Goal: Information Seeking & Learning: Learn about a topic

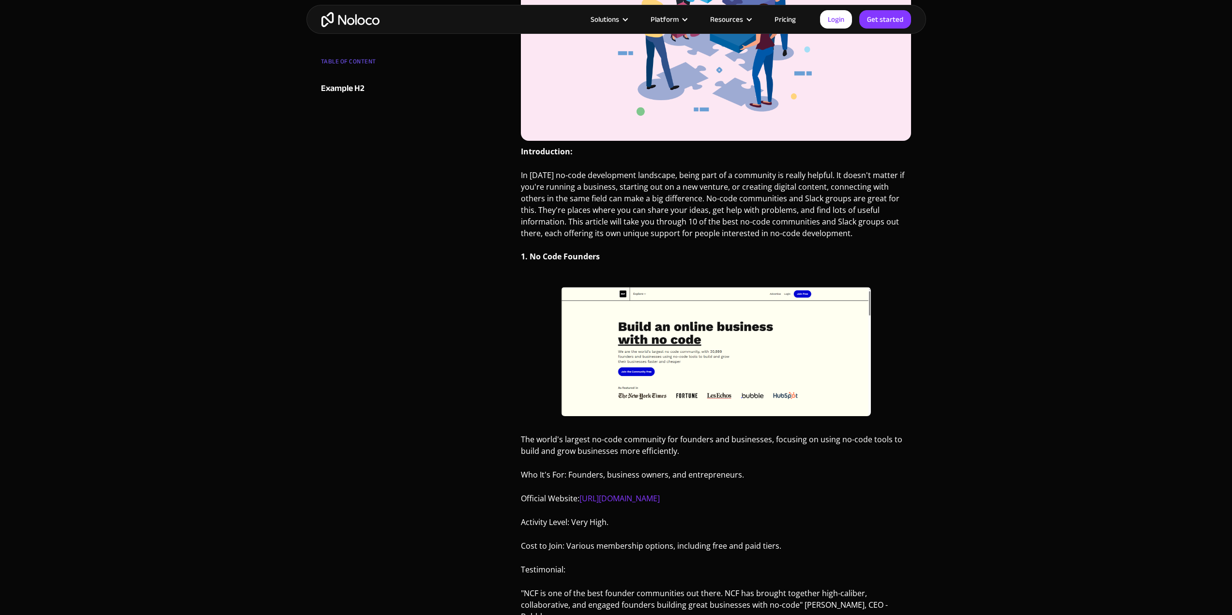
scroll to position [436, 0]
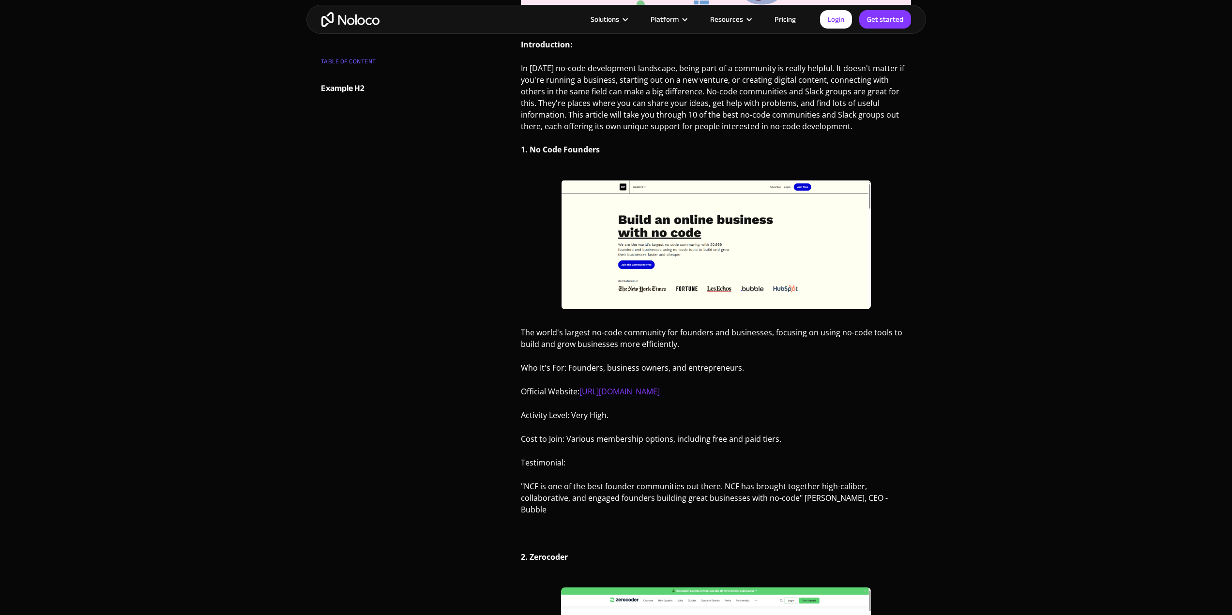
click at [577, 148] on strong "1. No Code Founders" at bounding box center [560, 149] width 79 height 11
click at [606, 150] on p "In [DATE] no-code development landscape, being part of a community is really he…" at bounding box center [716, 112] width 391 height 100
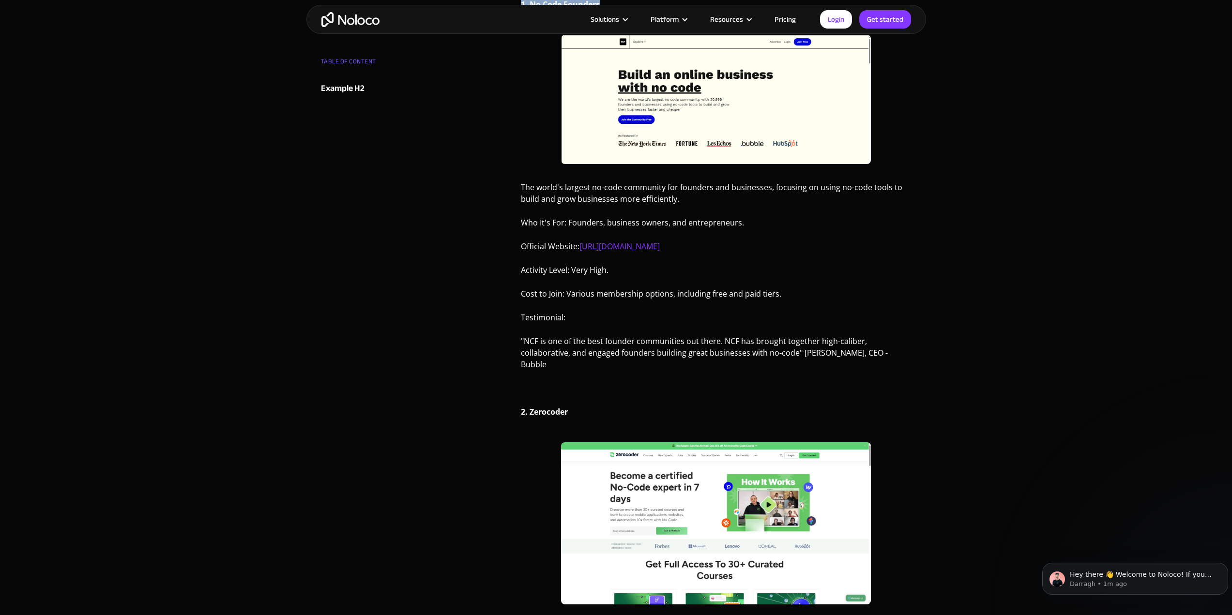
scroll to position [0, 0]
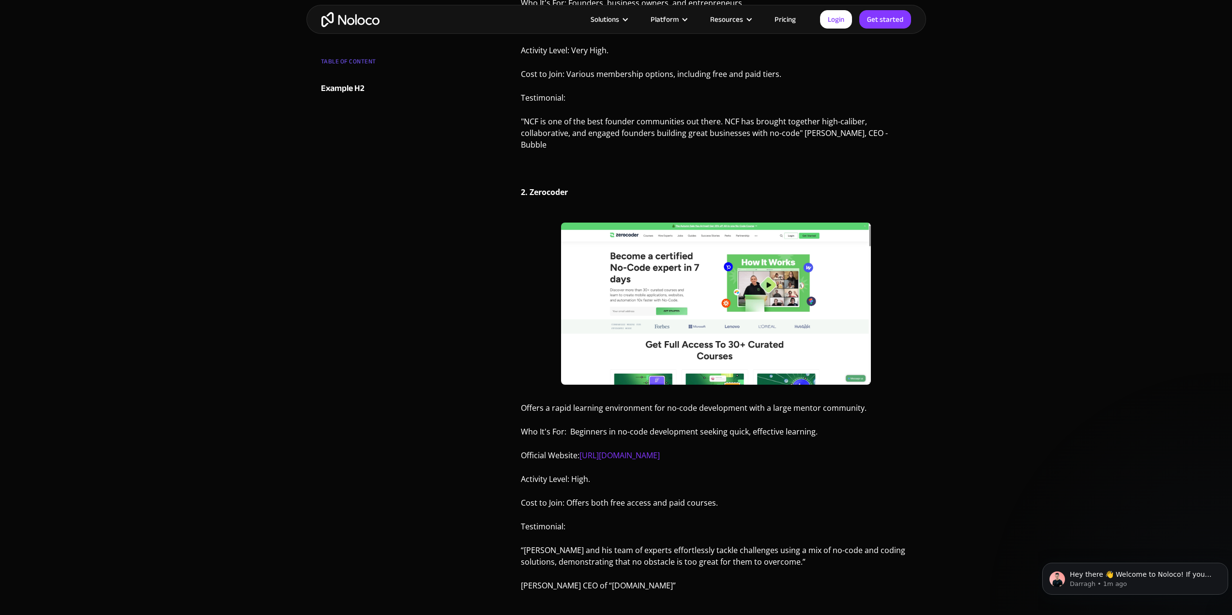
scroll to position [823, 0]
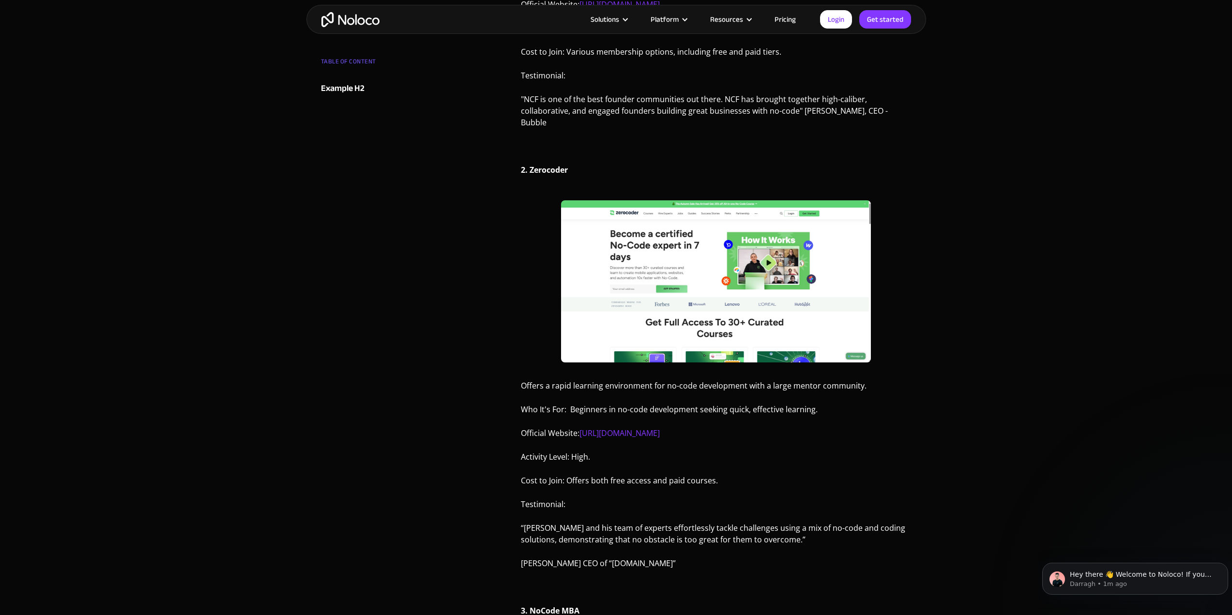
click at [547, 170] on strong "2. Zerocoder" at bounding box center [544, 170] width 47 height 11
copy strong "Zerocoder"
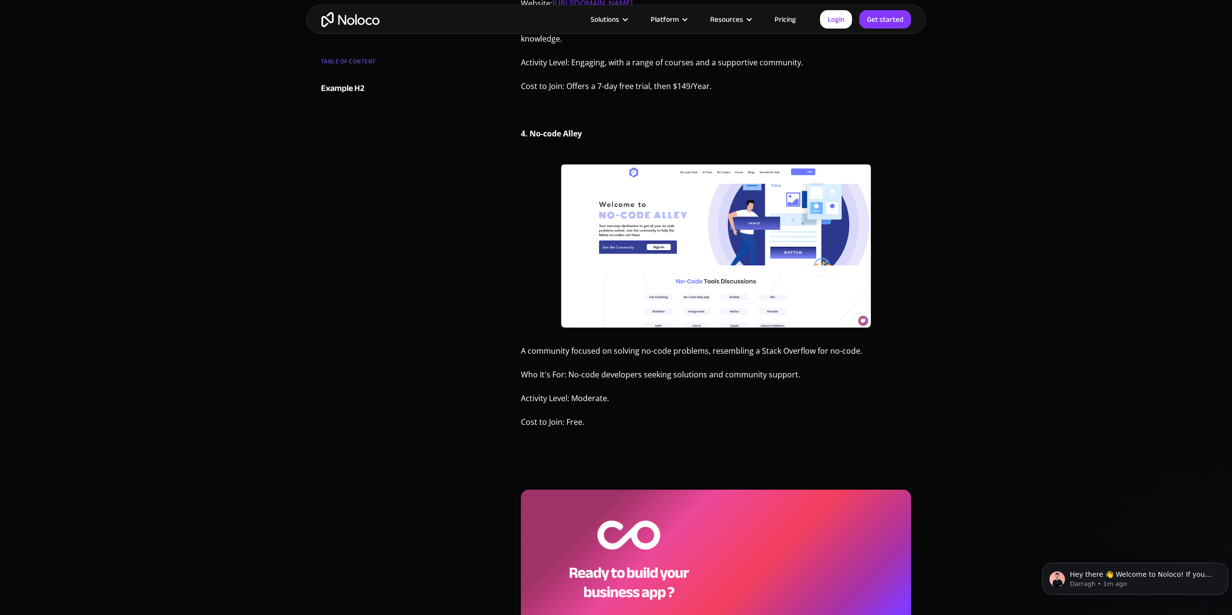
scroll to position [1695, 0]
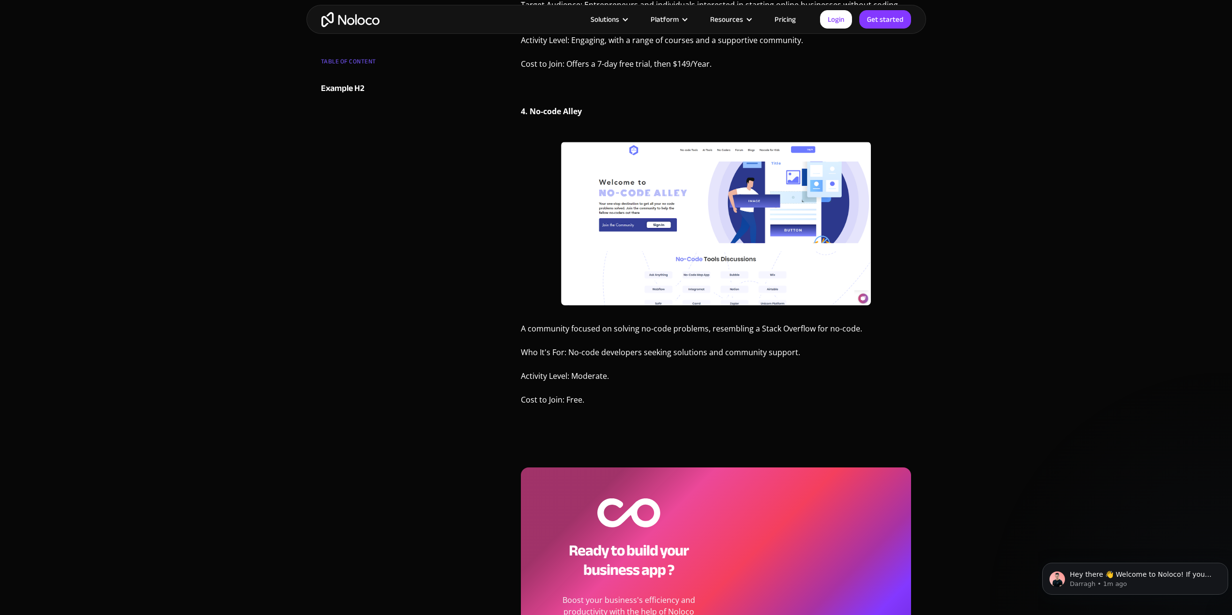
click at [557, 114] on strong "4. No-code Alley" at bounding box center [551, 111] width 61 height 11
drag, startPoint x: 532, startPoint y: 113, endPoint x: 592, endPoint y: 110, distance: 60.1
click at [592, 110] on p "4. No-code Alley" at bounding box center [716, 115] width 391 height 19
copy strong "No-code Alley"
